Goal: Find specific page/section

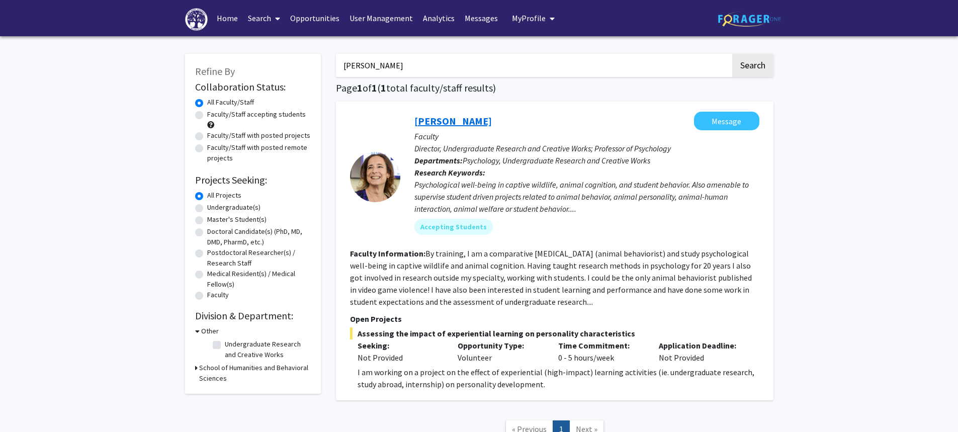
click at [459, 122] on link "[PERSON_NAME]" at bounding box center [453, 121] width 77 height 13
click at [451, 123] on link "[PERSON_NAME]" at bounding box center [453, 121] width 77 height 13
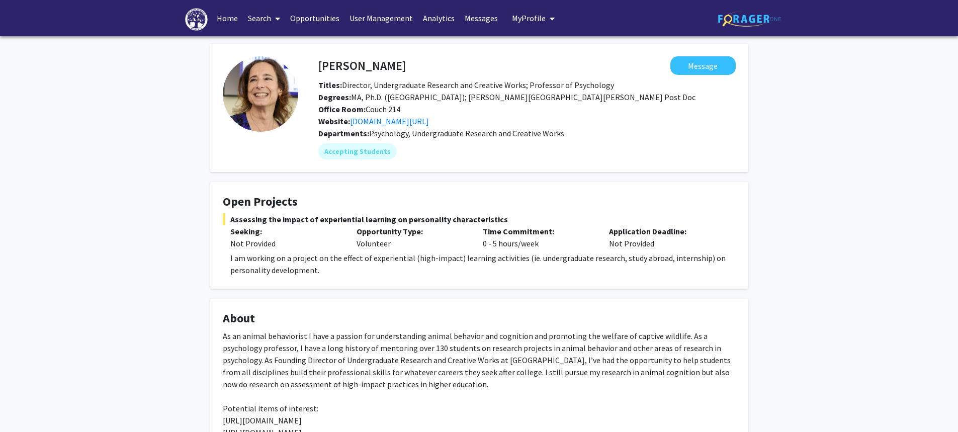
click at [258, 17] on link "Search" at bounding box center [264, 18] width 42 height 35
click at [261, 47] on span "Faculty/Staff" at bounding box center [280, 46] width 74 height 20
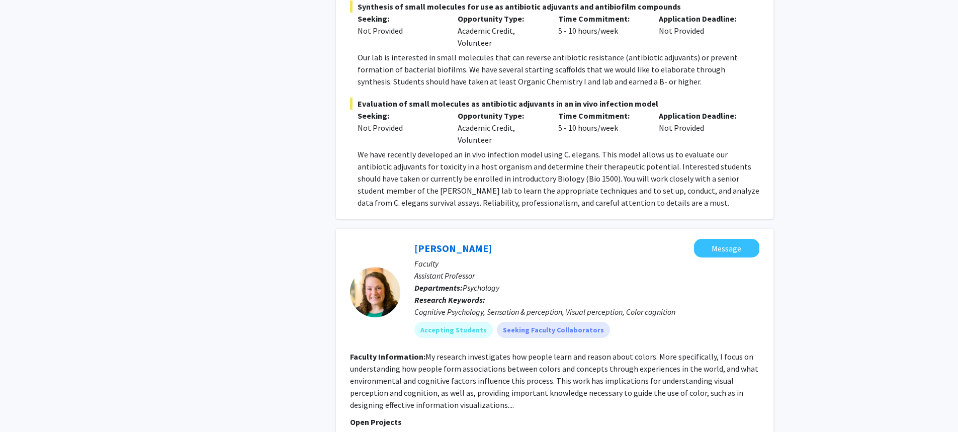
scroll to position [2833, 0]
